Goal: Information Seeking & Learning: Learn about a topic

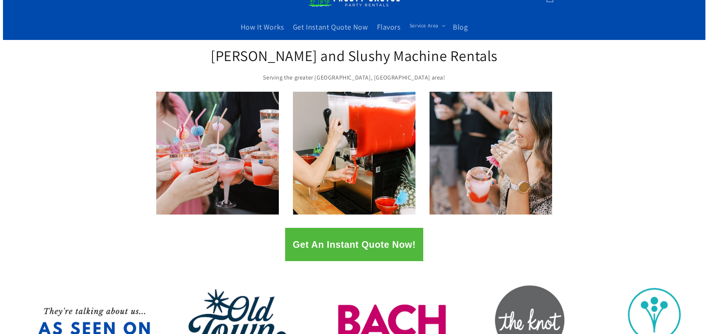
scroll to position [37, 0]
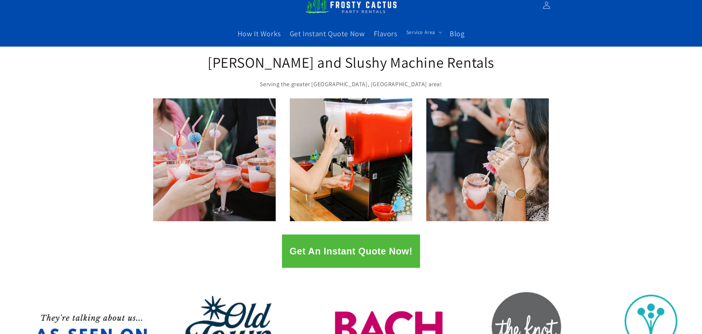
click at [366, 253] on button "Get An Instant Quote Now!" at bounding box center [351, 251] width 138 height 33
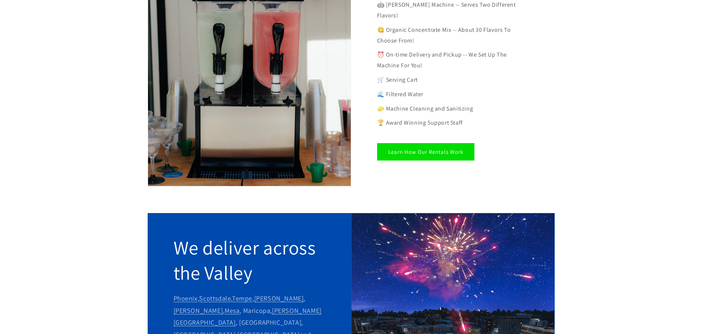
scroll to position [444, 0]
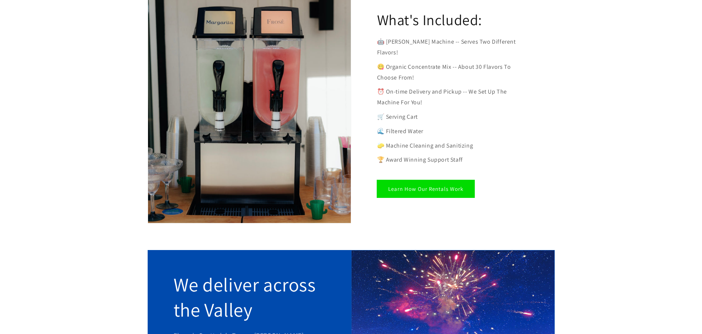
click at [416, 181] on link "Learn How Our Rentals Work" at bounding box center [425, 188] width 97 height 17
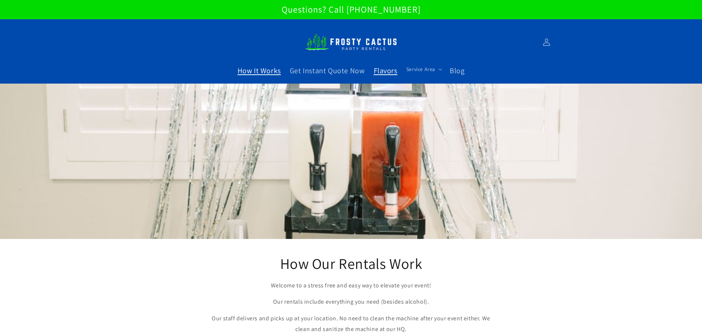
click at [394, 73] on span "Flavors" at bounding box center [386, 71] width 24 height 10
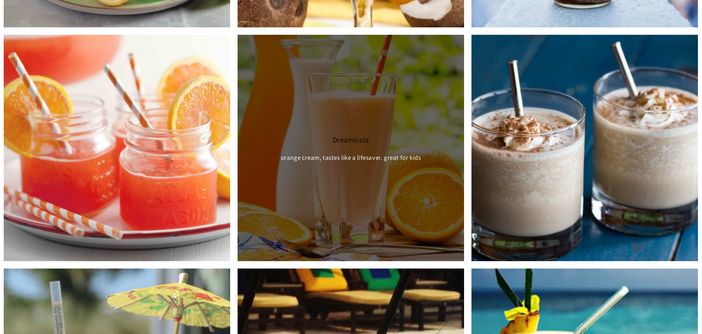
scroll to position [1703, 0]
